Goal: Use online tool/utility: Utilize a website feature to perform a specific function

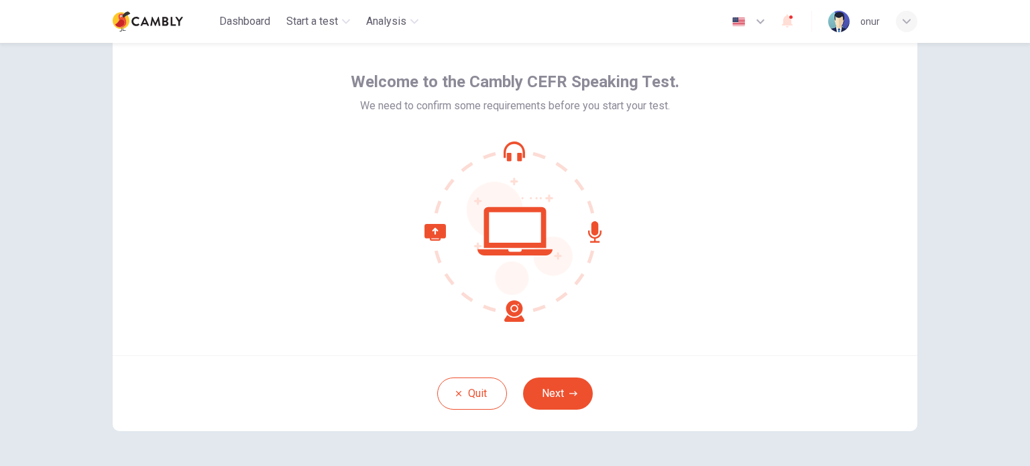
scroll to position [67, 0]
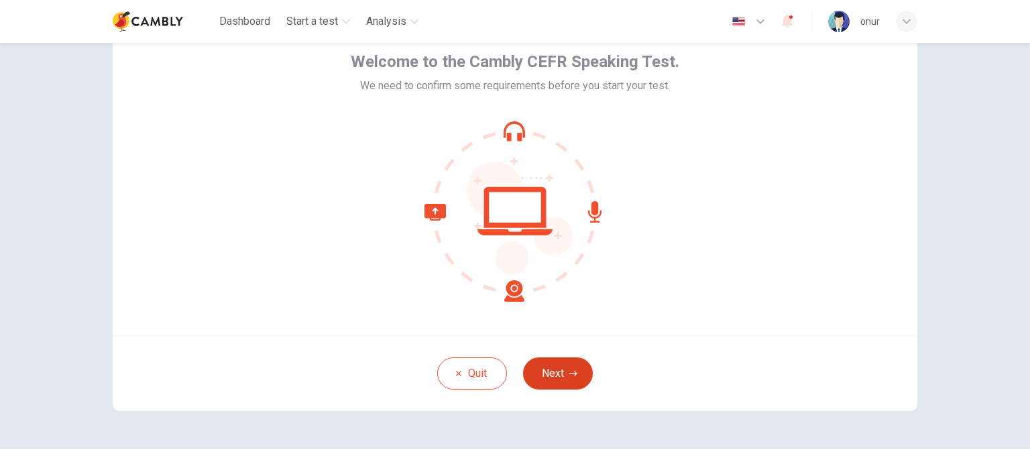
click at [543, 378] on button "Next" at bounding box center [558, 373] width 70 height 32
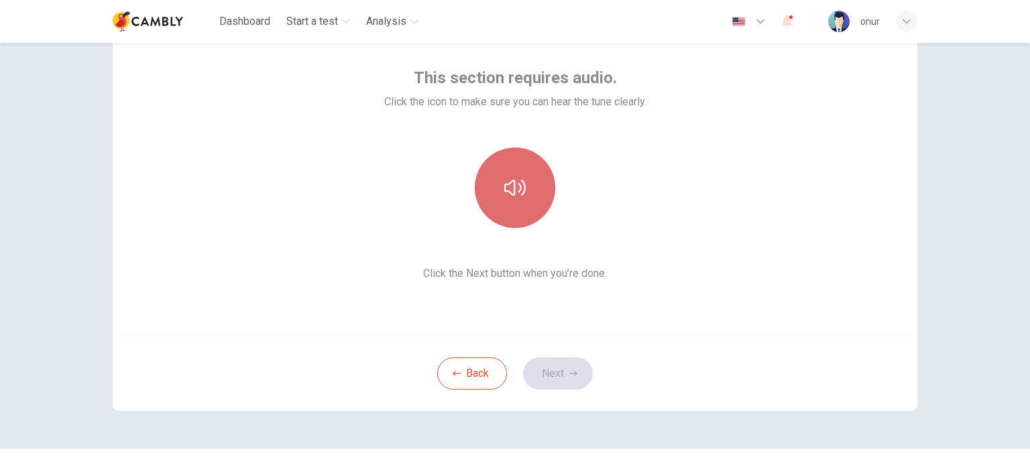
click at [508, 194] on icon "button" at bounding box center [514, 188] width 21 height 16
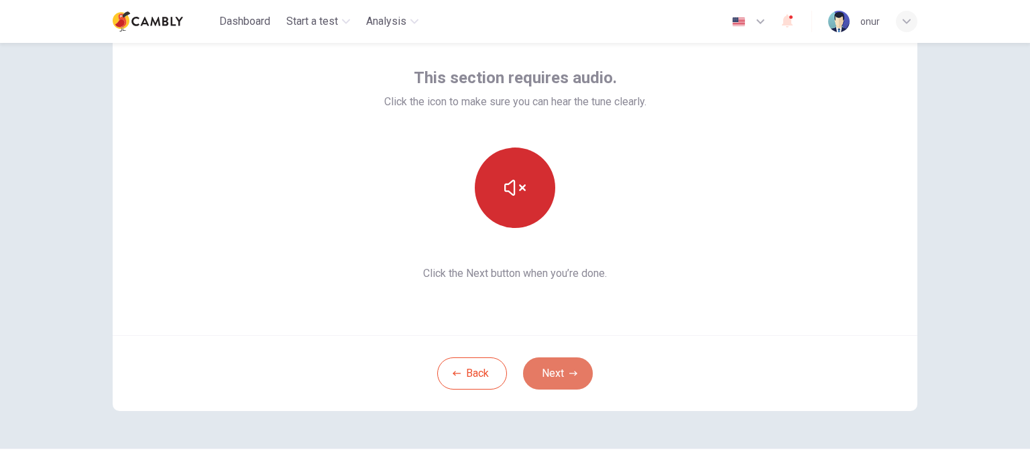
click at [560, 380] on button "Next" at bounding box center [558, 373] width 70 height 32
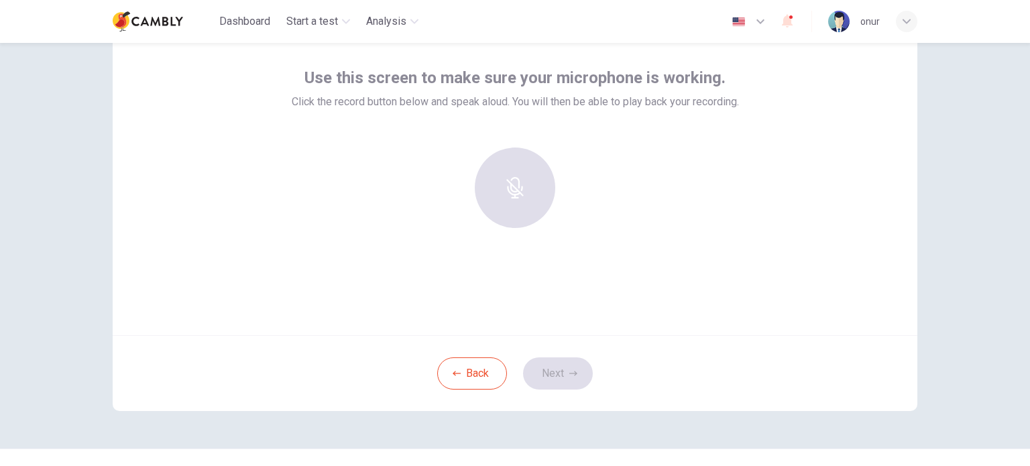
drag, startPoint x: 322, startPoint y: 150, endPoint x: 413, endPoint y: 149, distance: 91.2
click at [413, 149] on div at bounding box center [515, 193] width 447 height 91
click at [518, 190] on div at bounding box center [515, 188] width 145 height 80
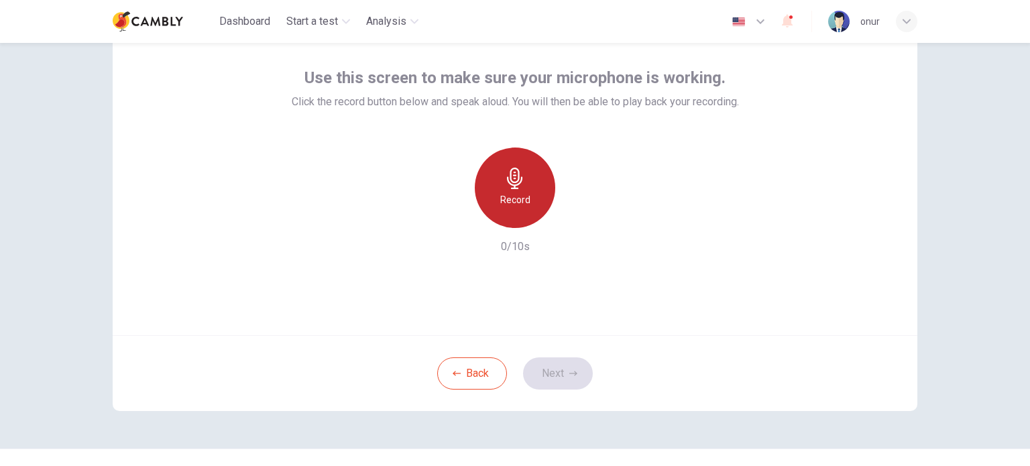
click at [522, 182] on icon "button" at bounding box center [514, 178] width 21 height 21
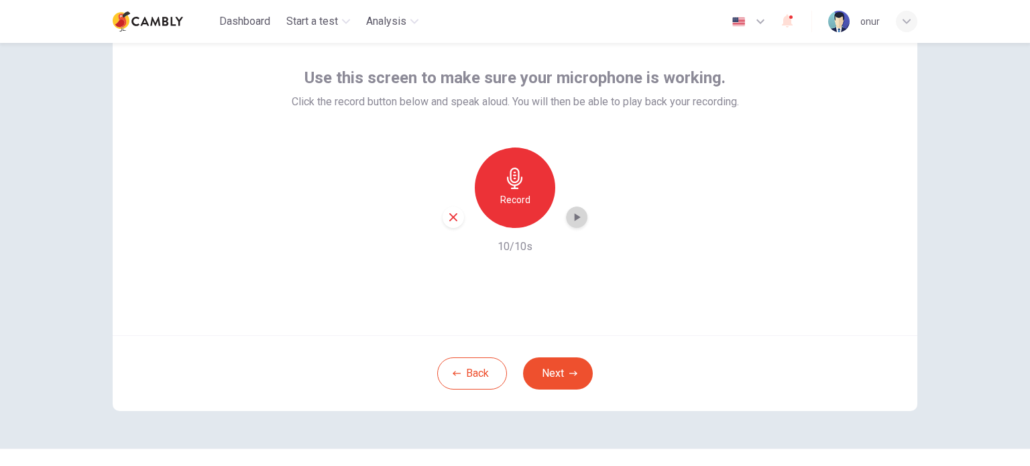
click at [575, 219] on icon "button" at bounding box center [576, 217] width 13 height 13
click at [551, 367] on button "Next" at bounding box center [558, 373] width 70 height 32
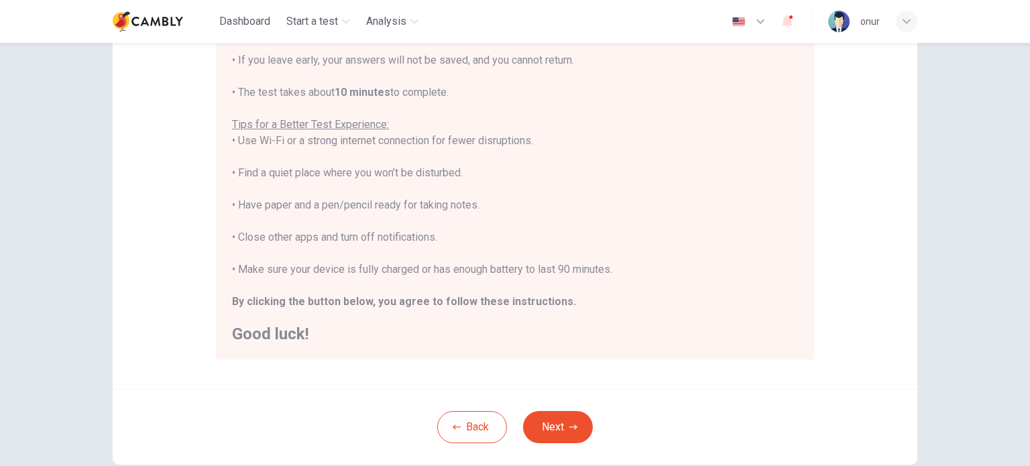
scroll to position [201, 0]
click at [547, 422] on button "Next" at bounding box center [558, 426] width 70 height 32
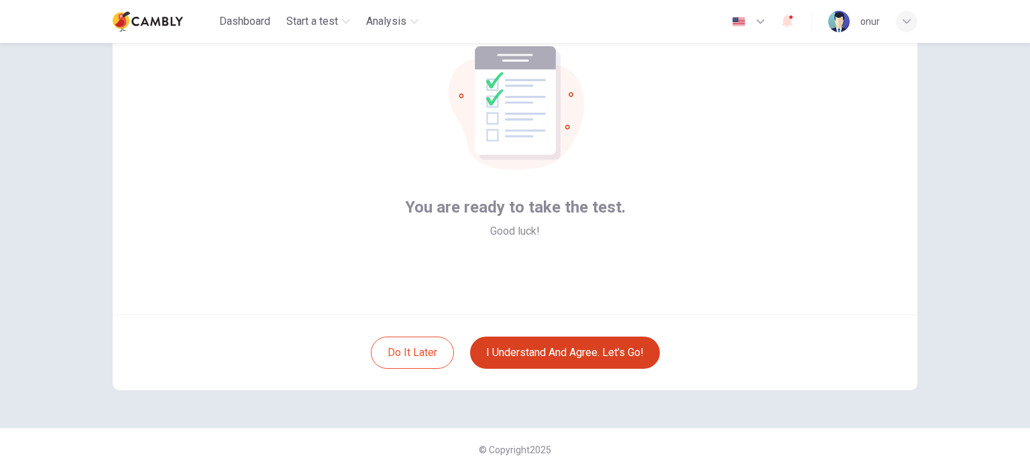
scroll to position [92, 0]
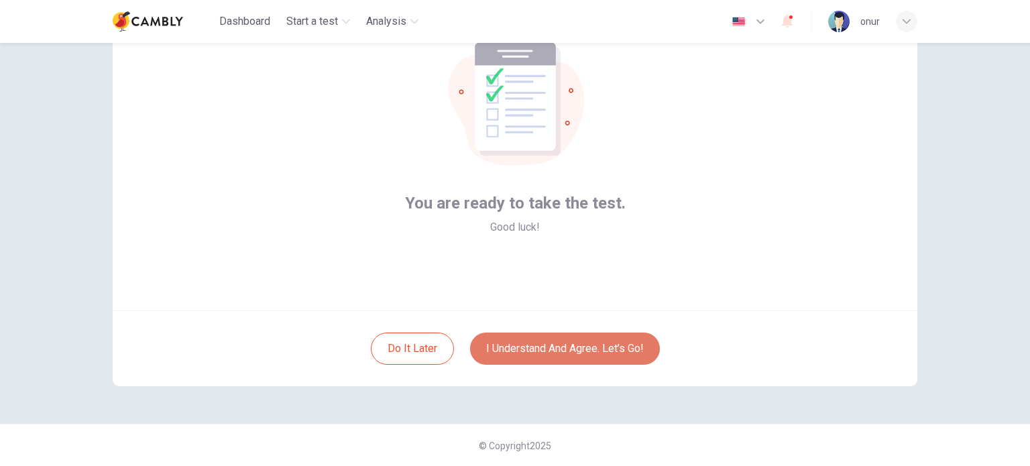
click at [575, 350] on button "I understand and agree. Let’s go!" at bounding box center [565, 349] width 190 height 32
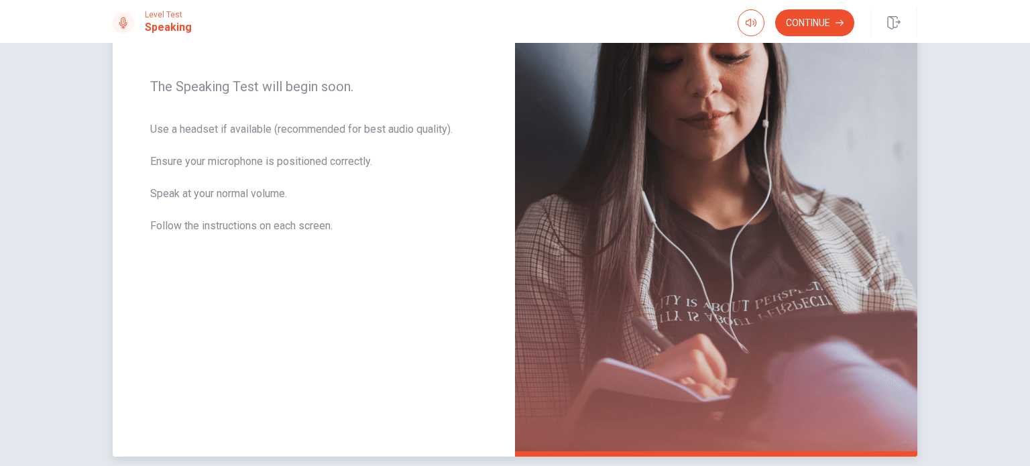
scroll to position [201, 0]
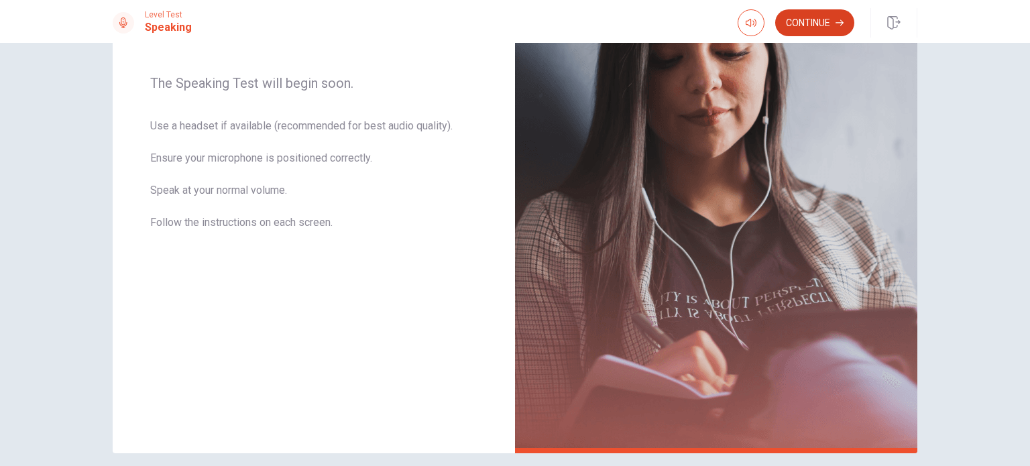
click at [823, 30] on button "Continue" at bounding box center [814, 22] width 79 height 27
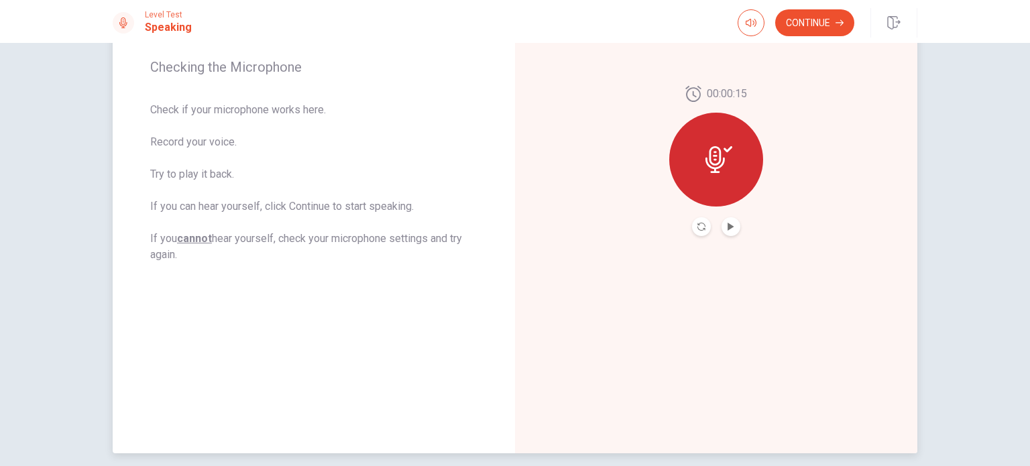
click at [722, 227] on button "Play Audio" at bounding box center [731, 226] width 19 height 19
click at [797, 23] on button "Continue" at bounding box center [814, 22] width 79 height 27
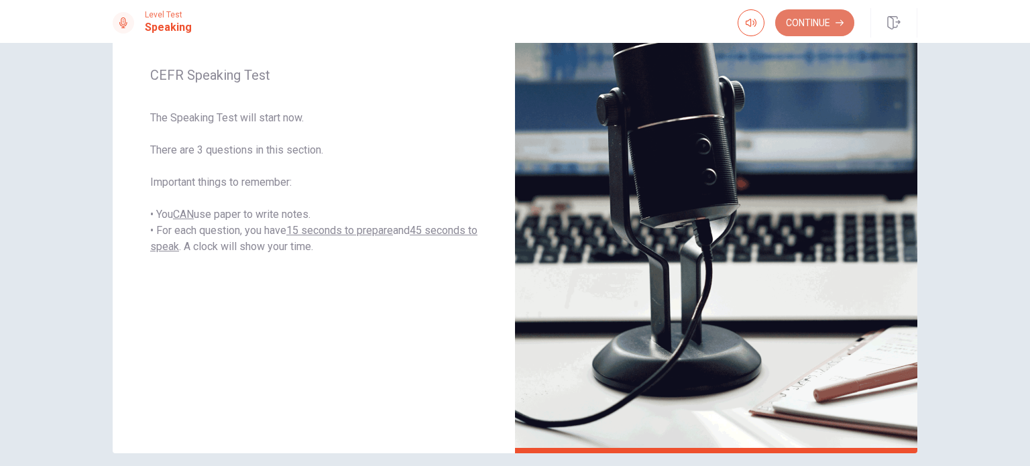
click at [794, 24] on button "Continue" at bounding box center [814, 22] width 79 height 27
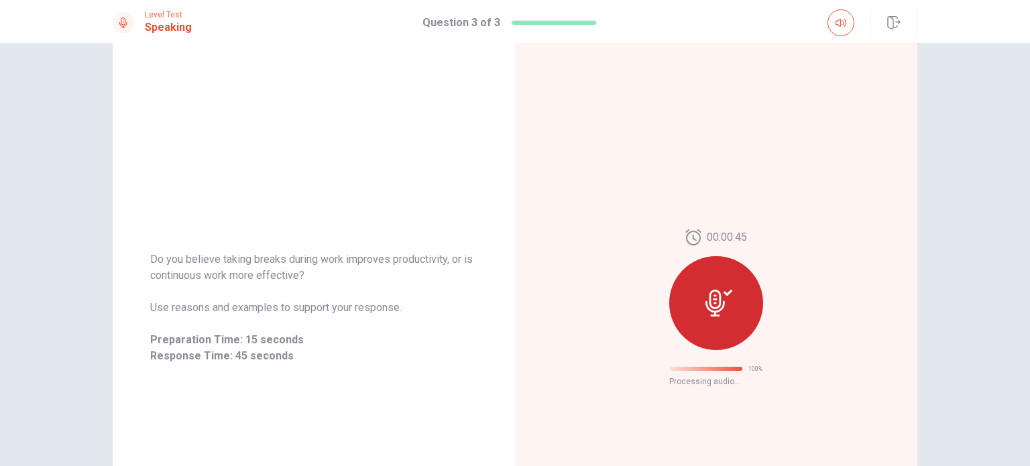
scroll to position [21, 0]
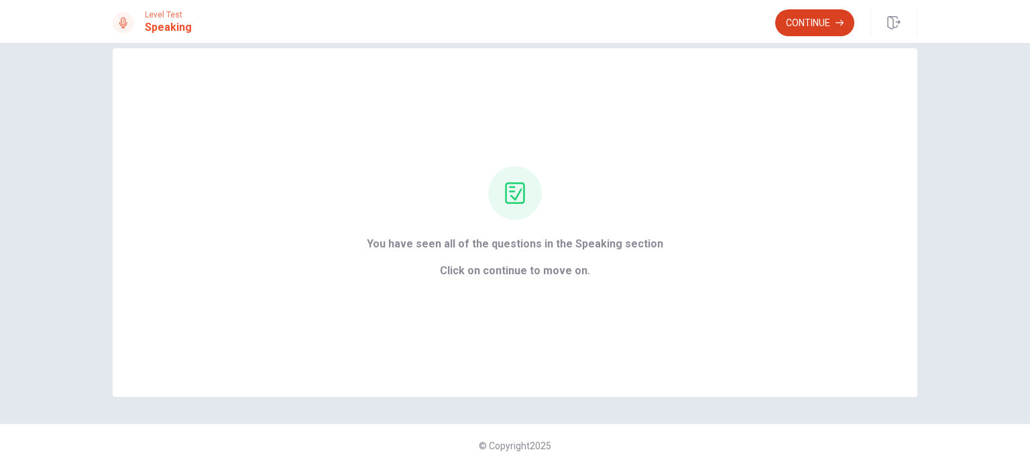
click at [815, 12] on button "Continue" at bounding box center [814, 22] width 79 height 27
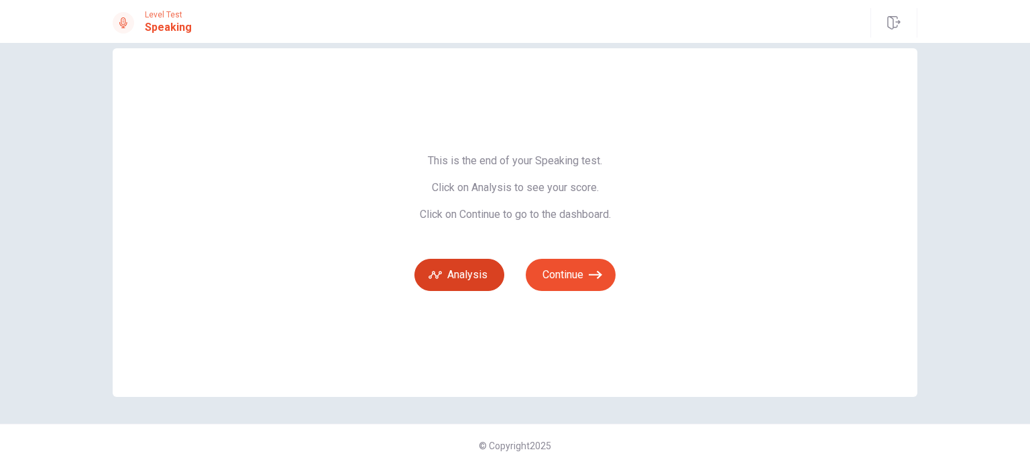
click at [460, 284] on button "Analysis" at bounding box center [459, 275] width 90 height 32
